Goal: Register for event/course

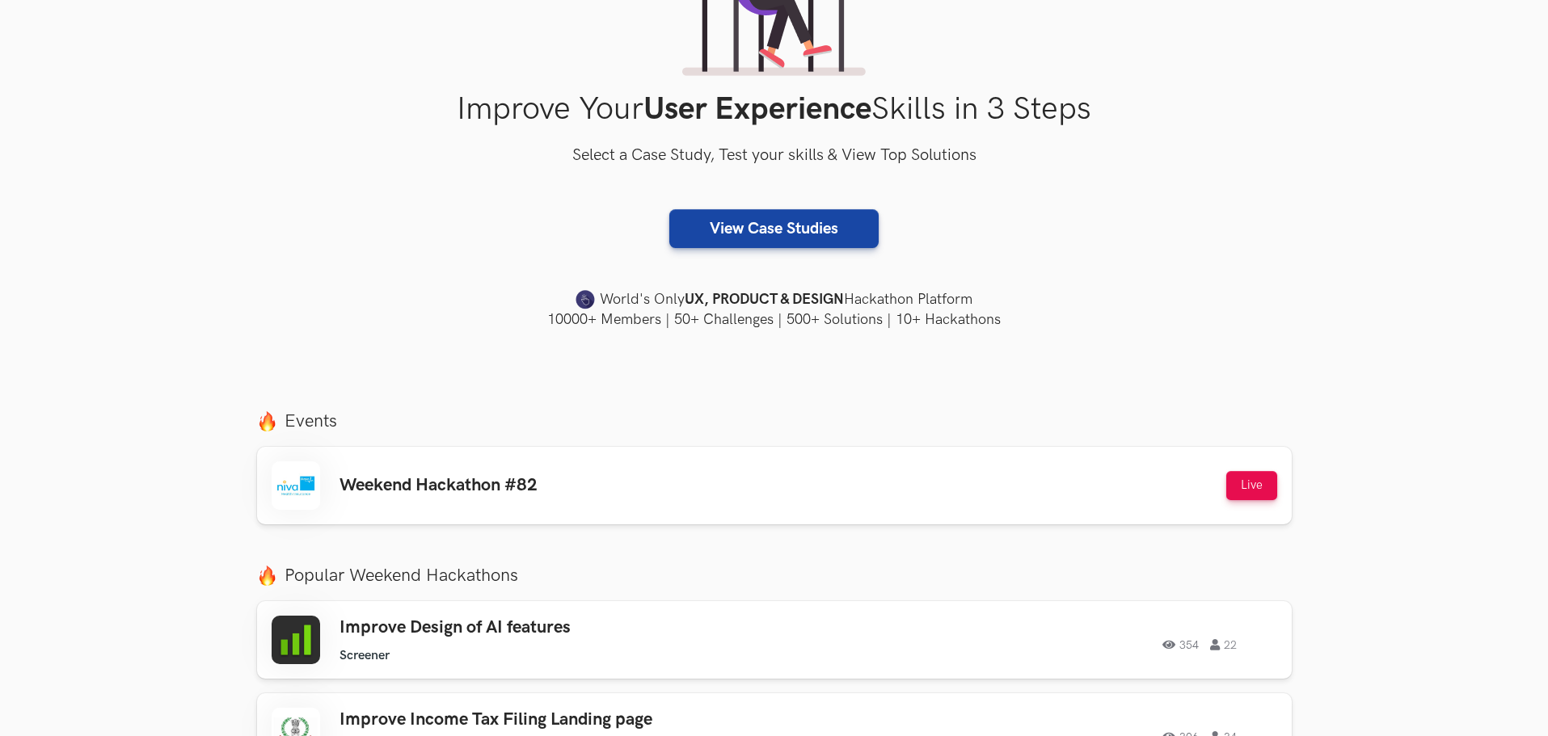
scroll to position [242, 0]
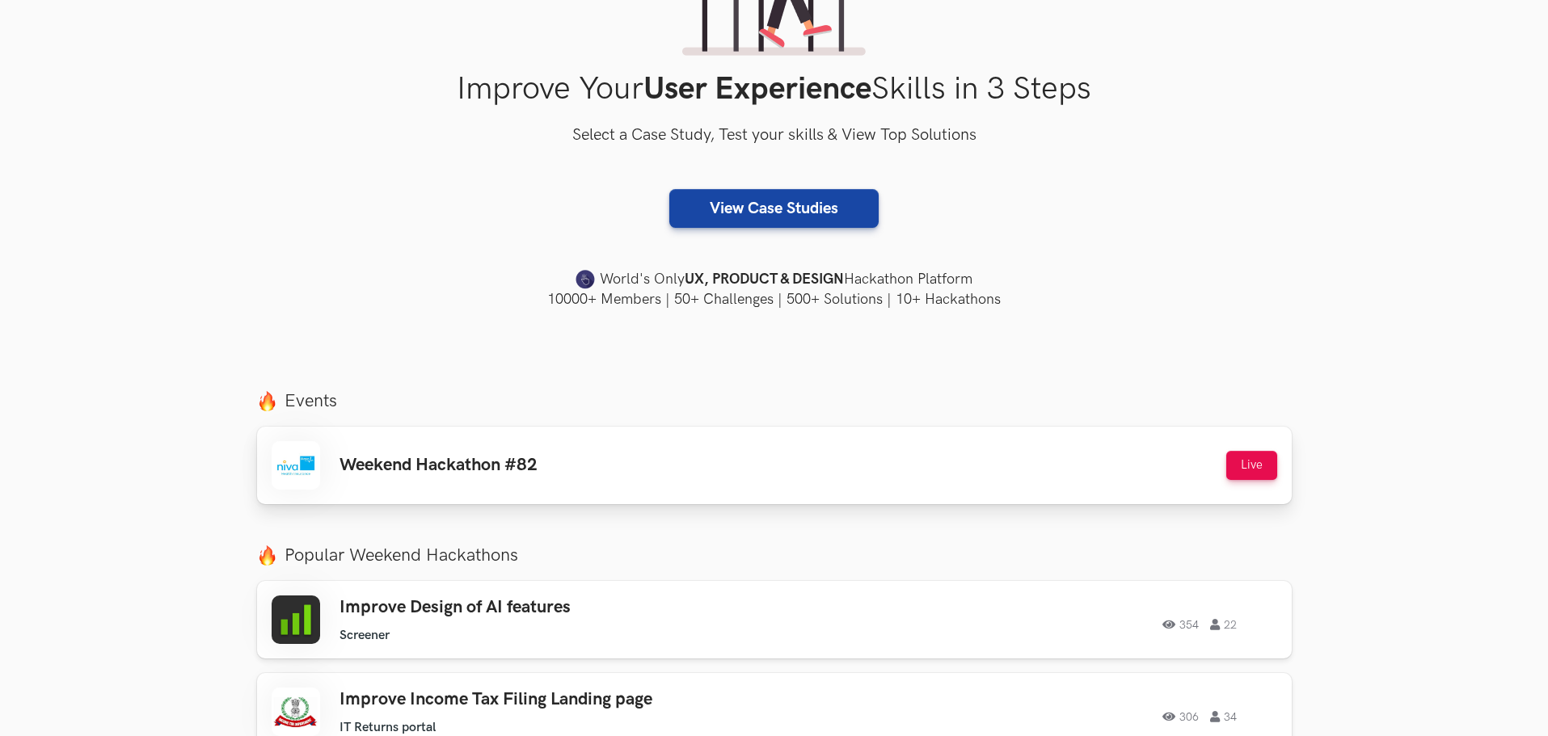
click at [625, 455] on div "Weekend Hackathon #82 Live" at bounding box center [774, 465] width 1005 height 48
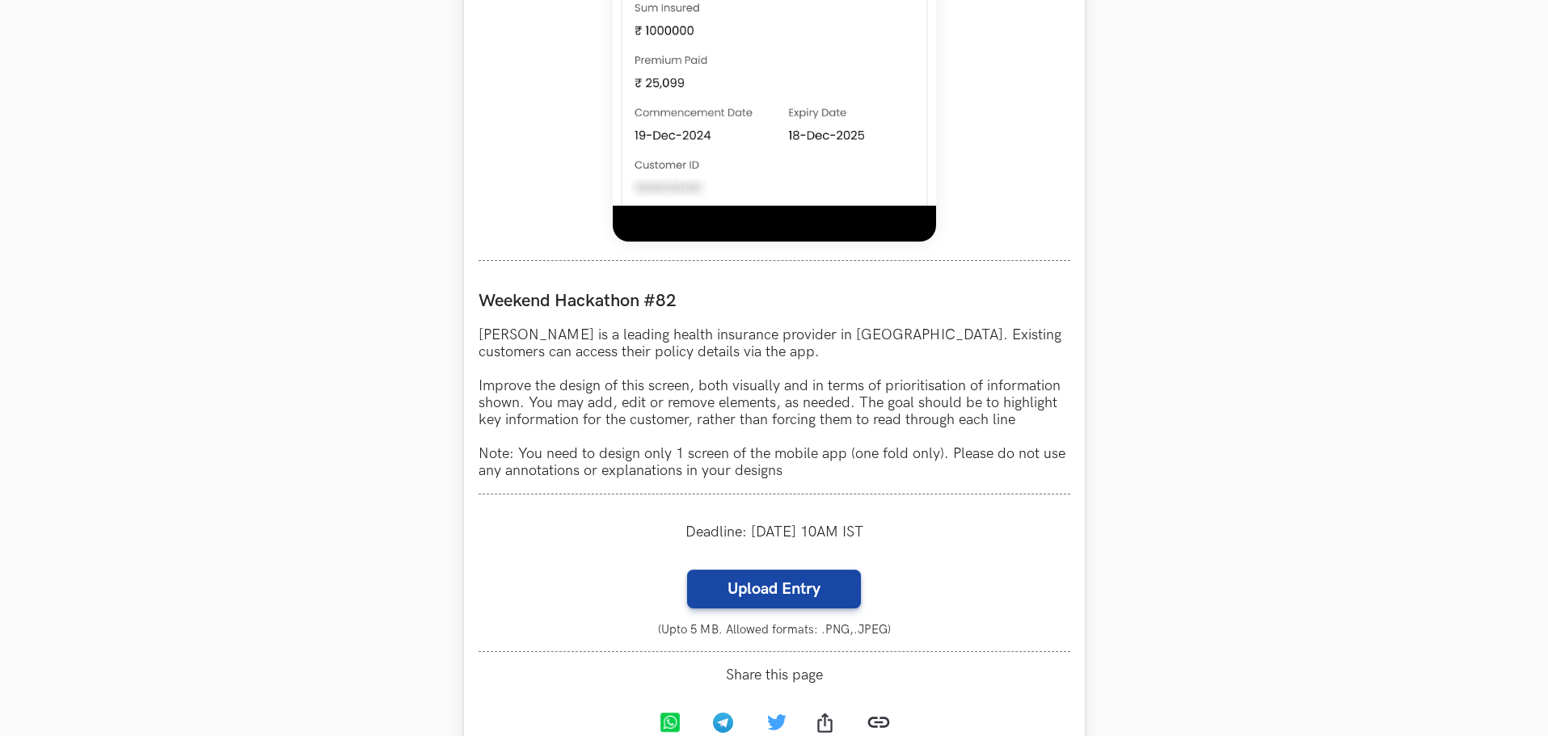
scroll to position [1293, 0]
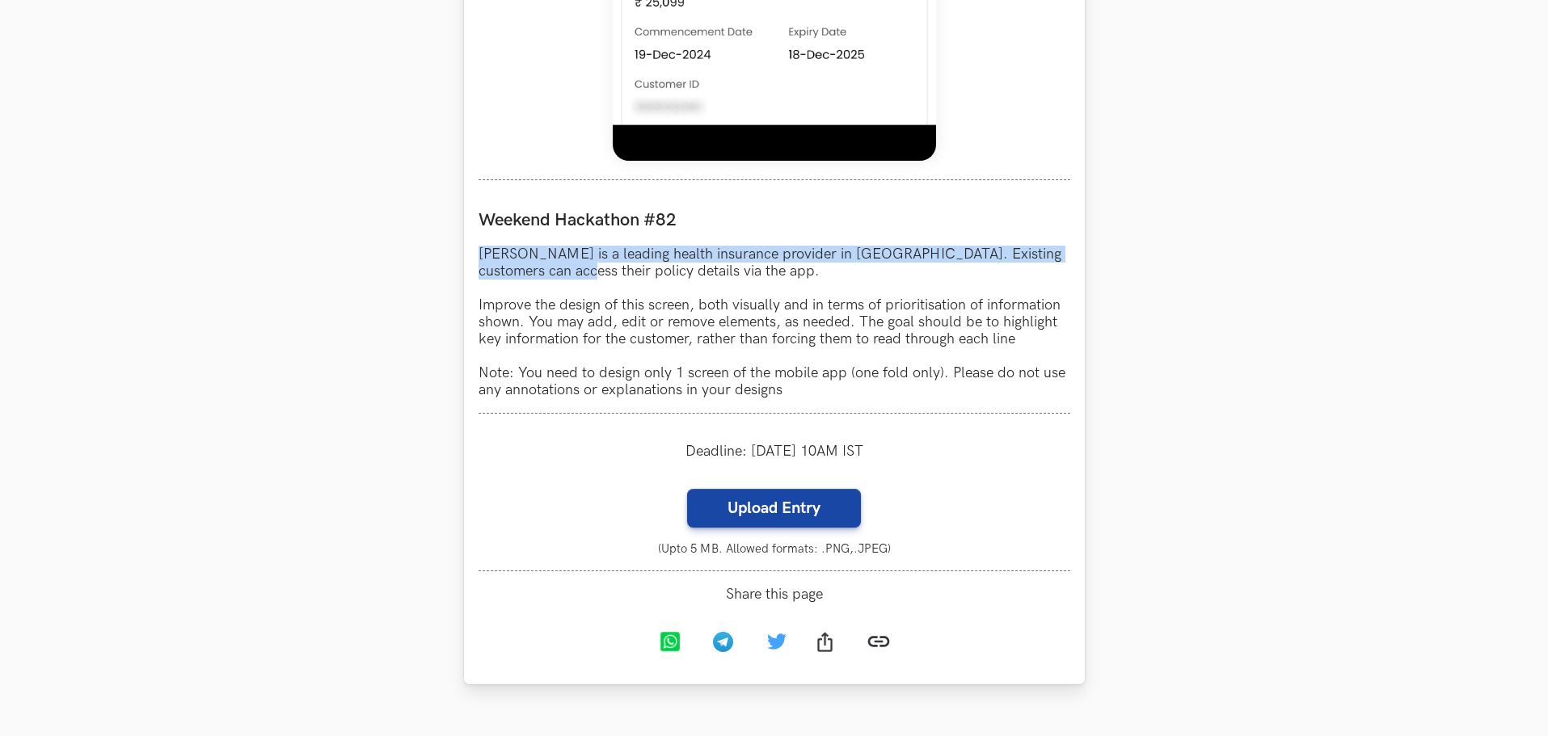
drag, startPoint x: 478, startPoint y: 251, endPoint x: 651, endPoint y: 302, distance: 180.5
click at [561, 273] on div "Niva Bupa LIVE Weekend Hackathon #82 Niva Bupa is a leading health insurance pr…" at bounding box center [774, 17] width 621 height 1334
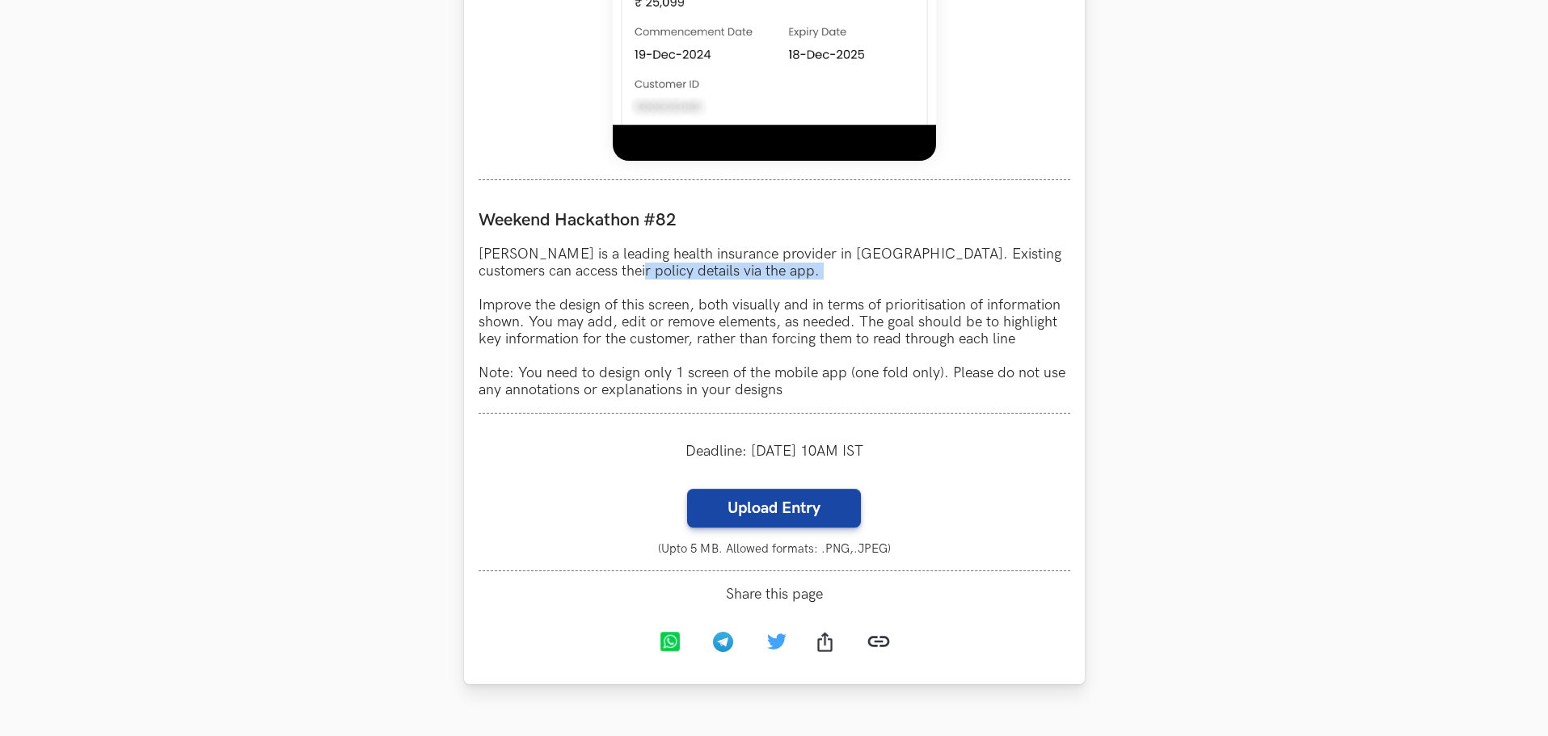
click at [595, 280] on p "Niva Bupa is a leading health insurance provider in India. Existing customers c…" at bounding box center [774, 322] width 592 height 153
click at [503, 252] on p "Niva Bupa is a leading health insurance provider in India. Existing customers c…" at bounding box center [774, 322] width 592 height 153
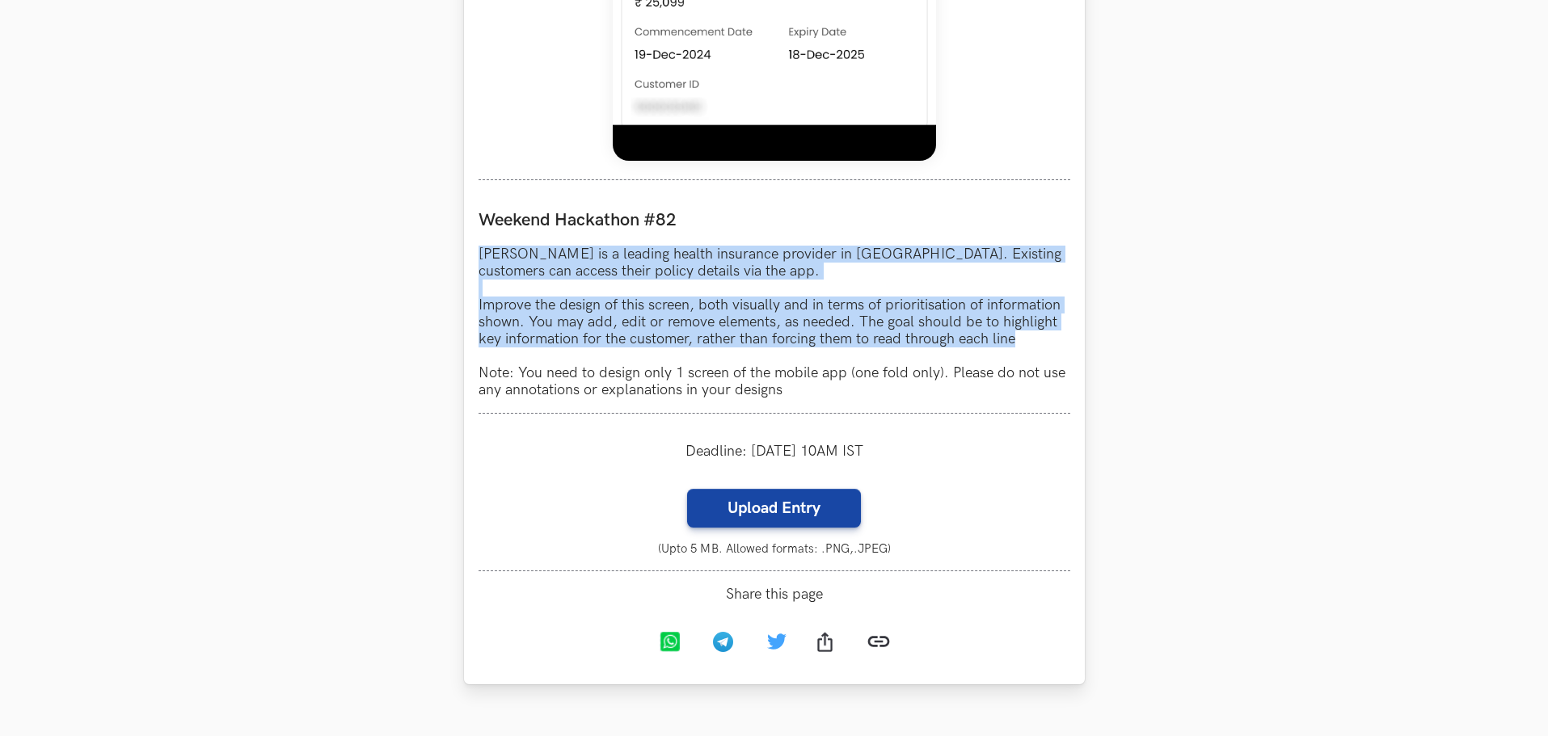
drag, startPoint x: 484, startPoint y: 246, endPoint x: 1024, endPoint y: 344, distance: 548.8
click at [1024, 344] on div "Niva Bupa LIVE Weekend Hackathon #82 Niva Bupa is a leading health insurance pr…" at bounding box center [774, 17] width 621 height 1334
copy p "Niva Bupa is a leading health insurance provider in India. Existing customers c…"
